Goal: Information Seeking & Learning: Understand process/instructions

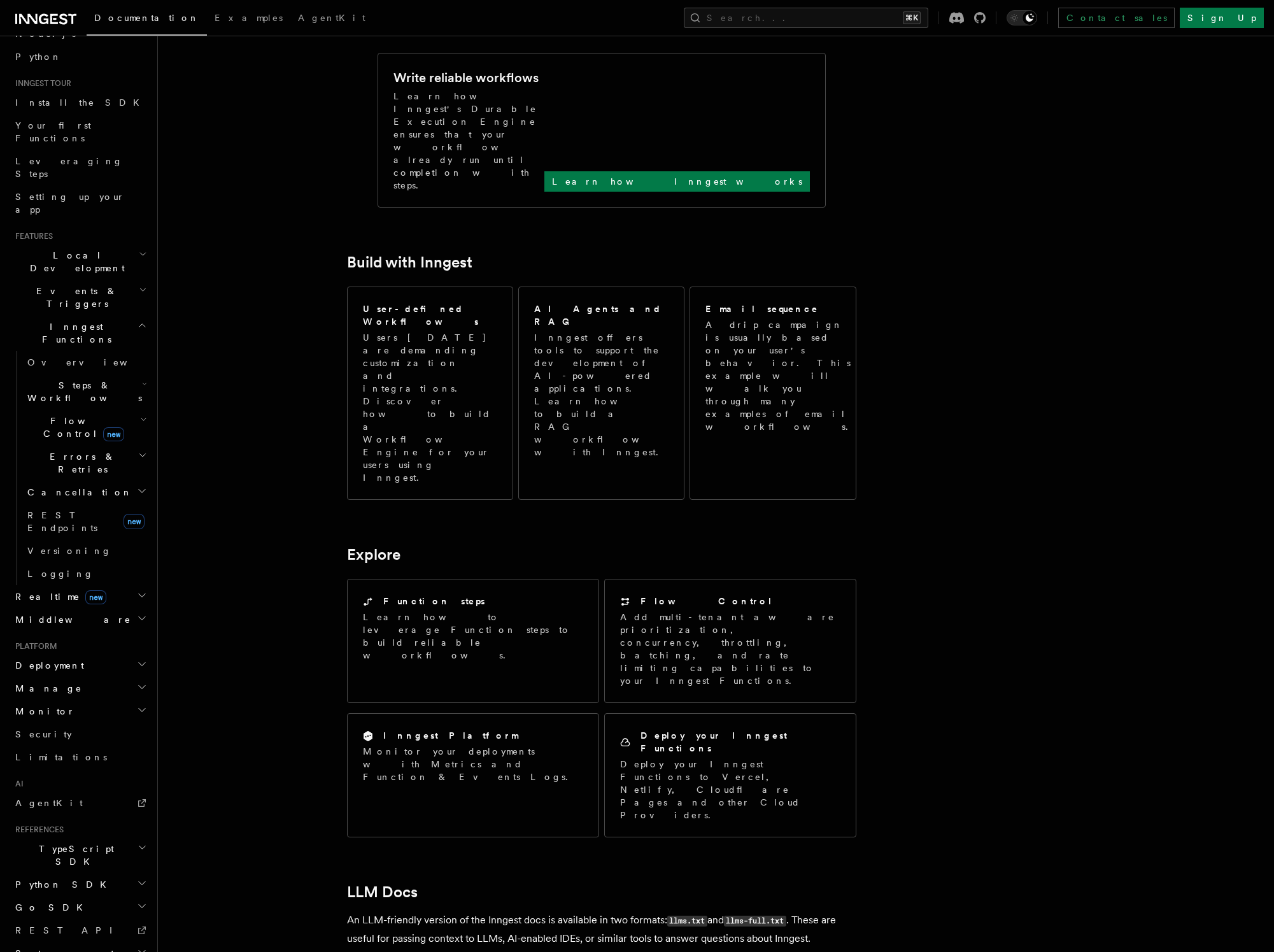
scroll to position [673, 0]
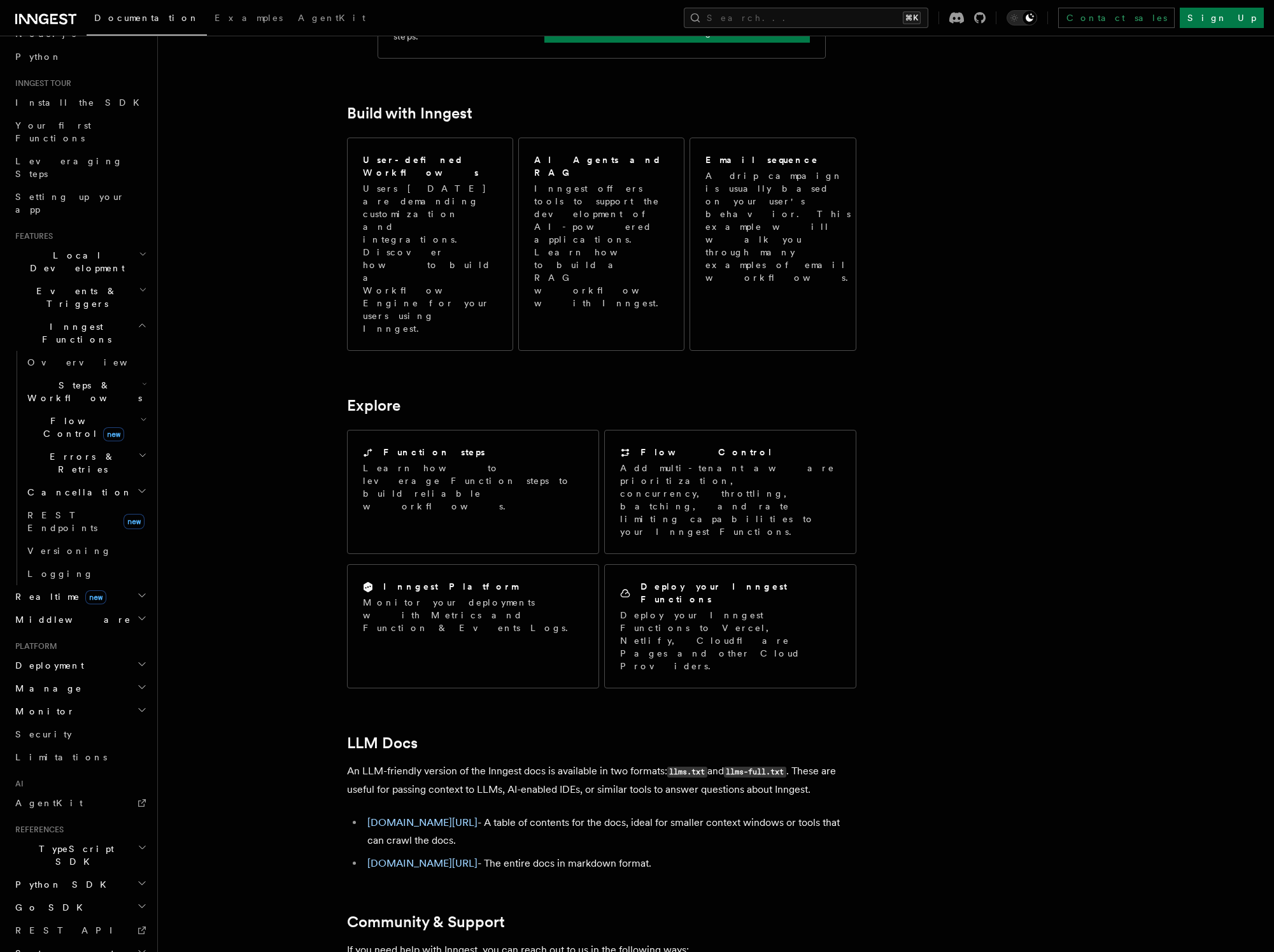
click at [57, 659] on span "Deployment" at bounding box center [47, 665] width 74 height 13
click at [76, 899] on link "Self hosting" at bounding box center [85, 909] width 128 height 23
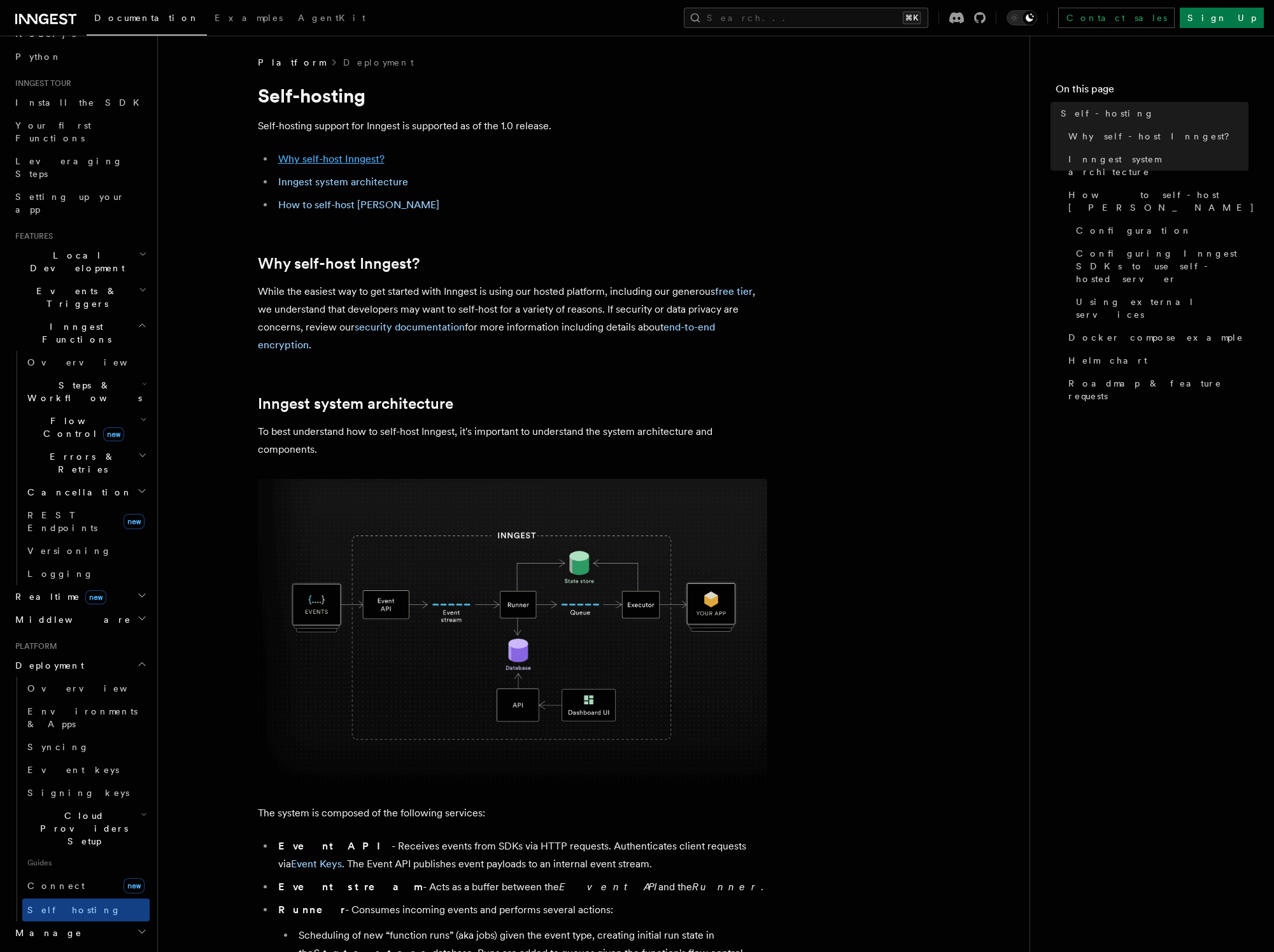
click at [329, 153] on link "Why self-host Inngest?" at bounding box center [331, 159] width 106 height 12
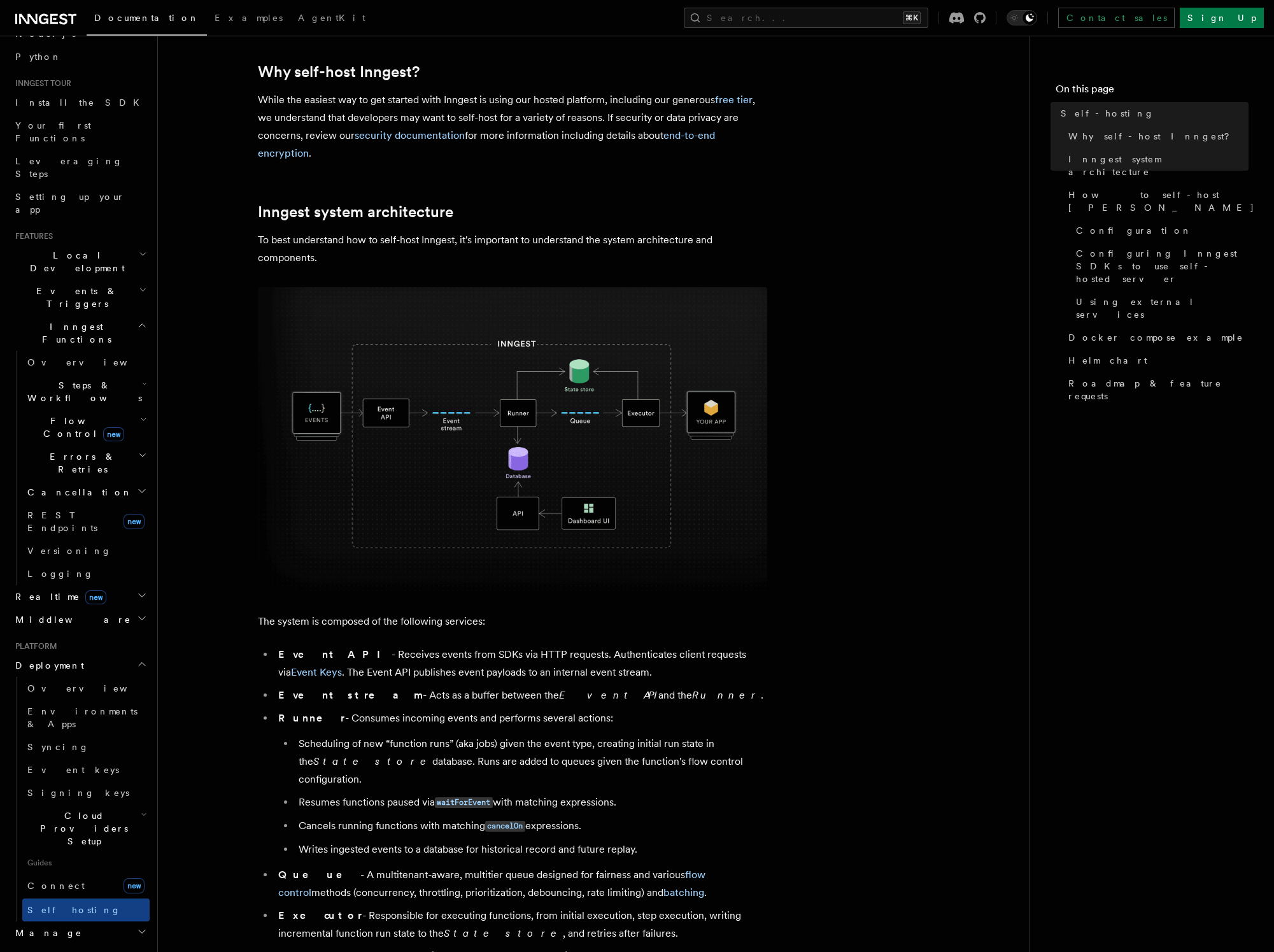
scroll to position [193, 0]
click at [740, 100] on link "free tier" at bounding box center [734, 98] width 38 height 12
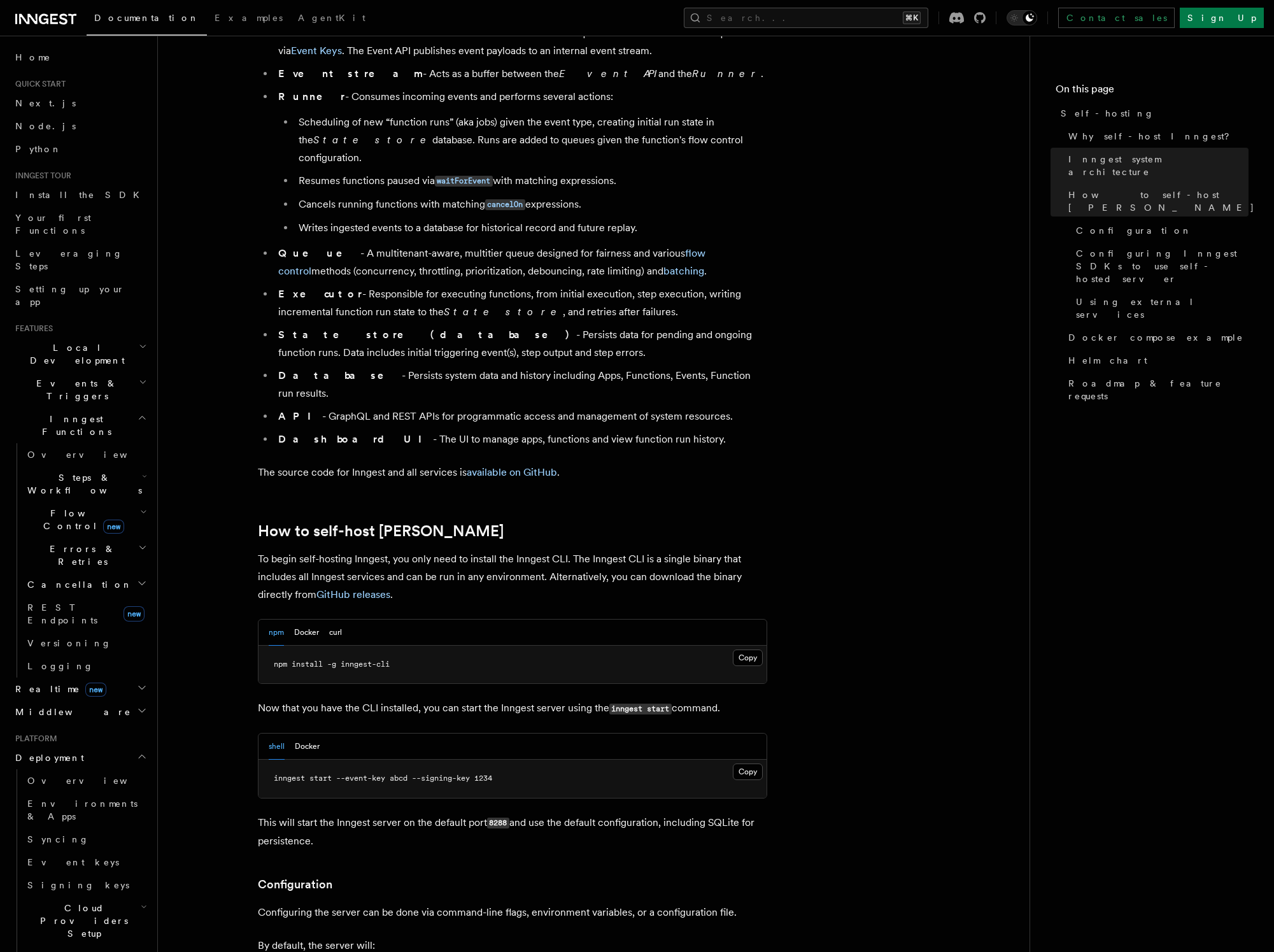
scroll to position [821, 0]
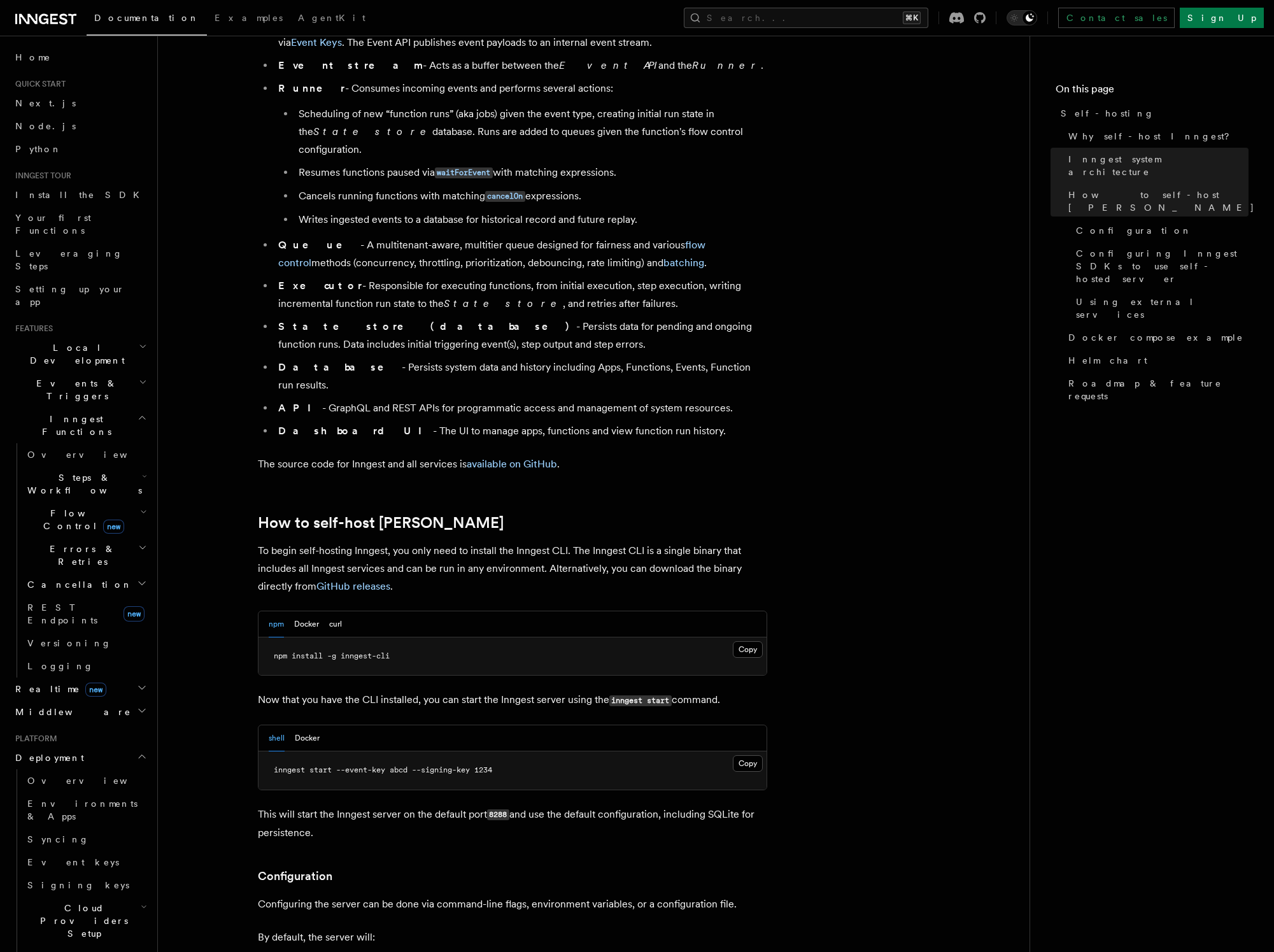
click at [344, 611] on div "npm Docker curl" at bounding box center [512, 624] width 508 height 26
click at [340, 611] on button "curl" at bounding box center [335, 624] width 13 height 26
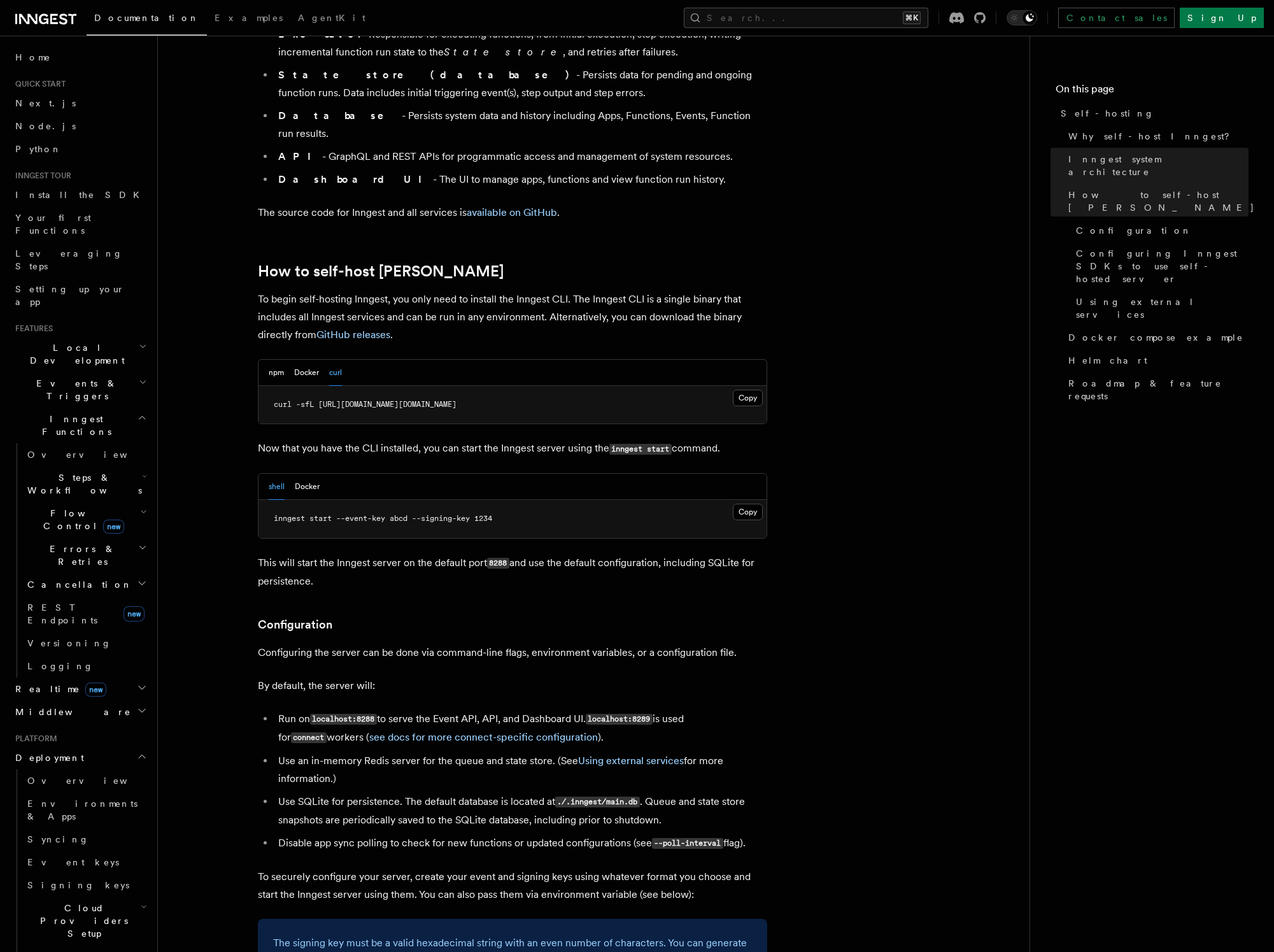
scroll to position [1081, 0]
